Goal: Navigation & Orientation: Go to known website

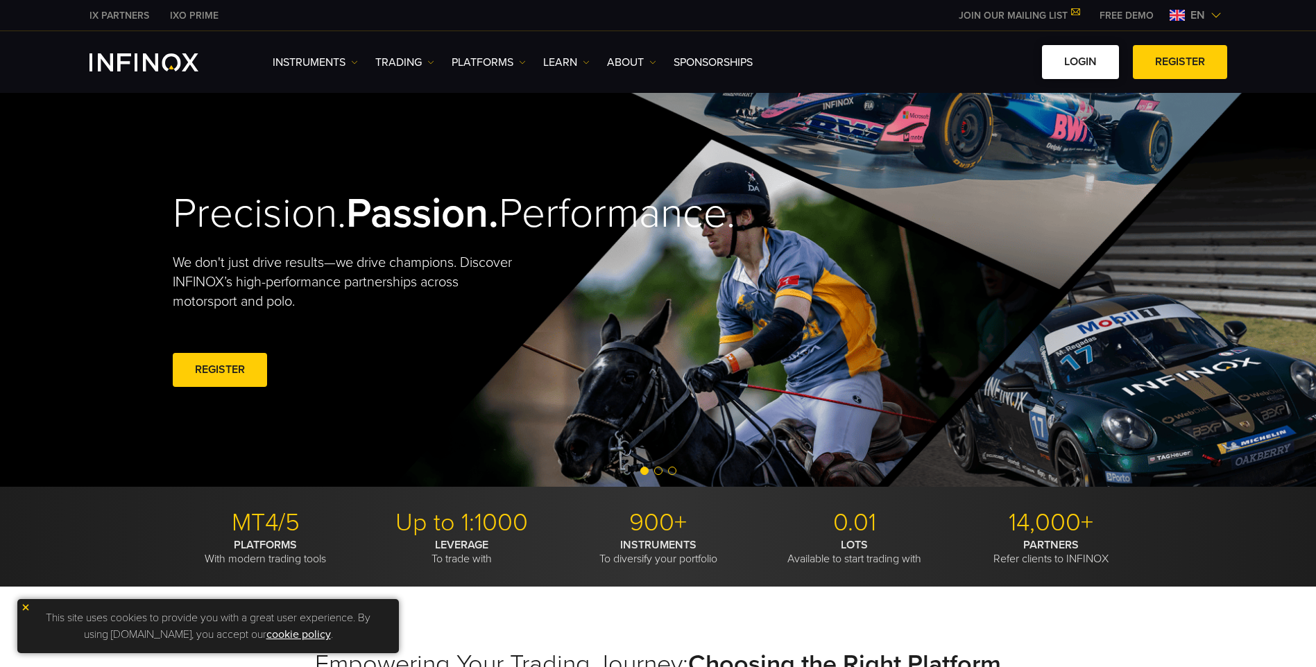
click at [1084, 60] on link "LOGIN" at bounding box center [1080, 62] width 77 height 34
